Goal: Task Accomplishment & Management: Complete application form

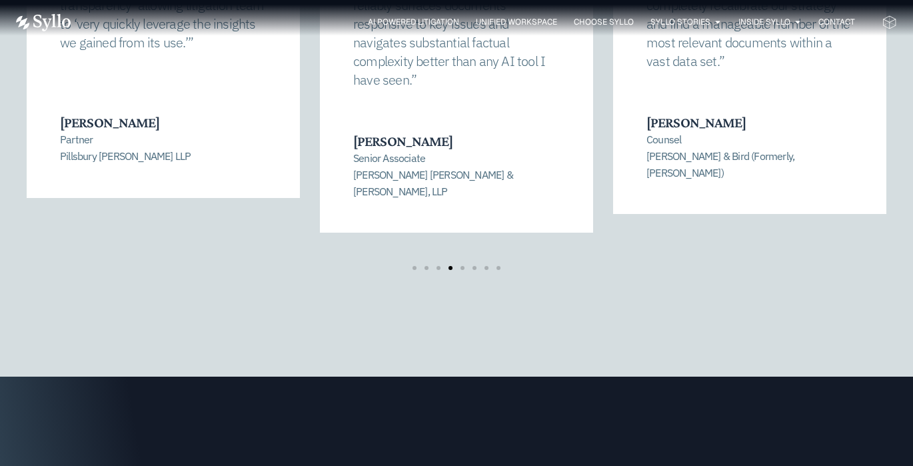
scroll to position [2675, 0]
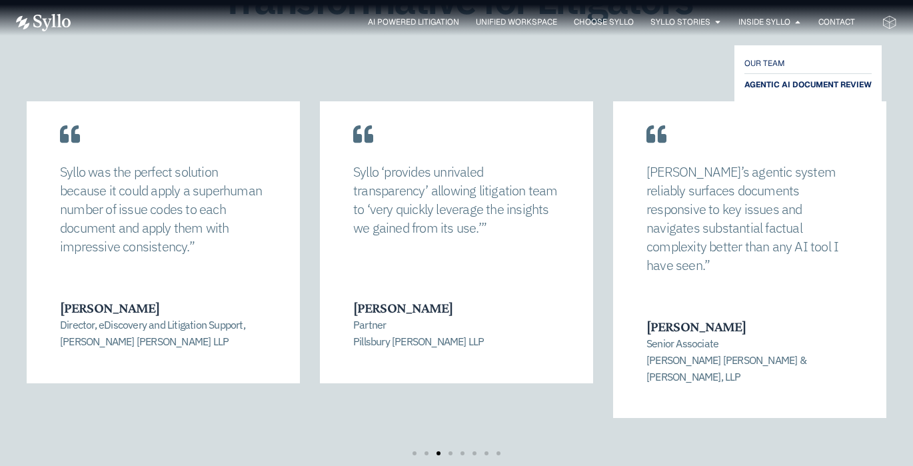
click at [775, 85] on span "AGENTIC AI DOCUMENT REVIEW" at bounding box center [807, 85] width 127 height 16
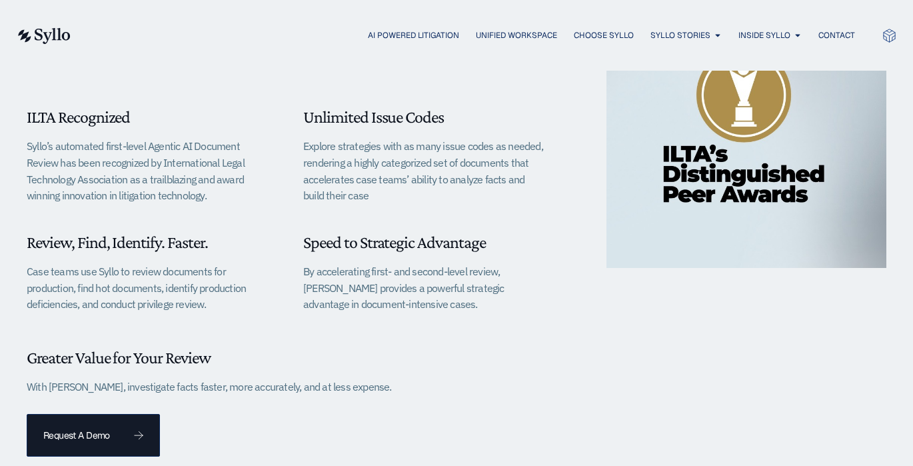
scroll to position [575, 0]
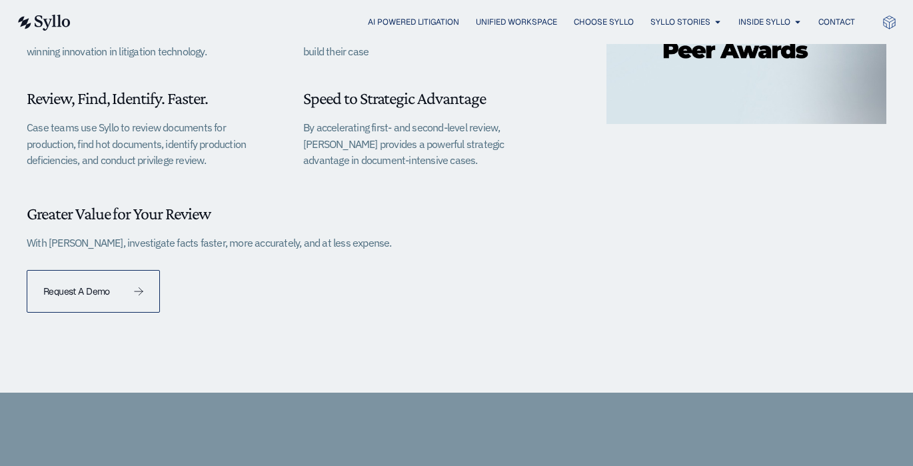
click at [96, 295] on span "Request A Demo" at bounding box center [76, 291] width 67 height 9
